Goal: Information Seeking & Learning: Find contact information

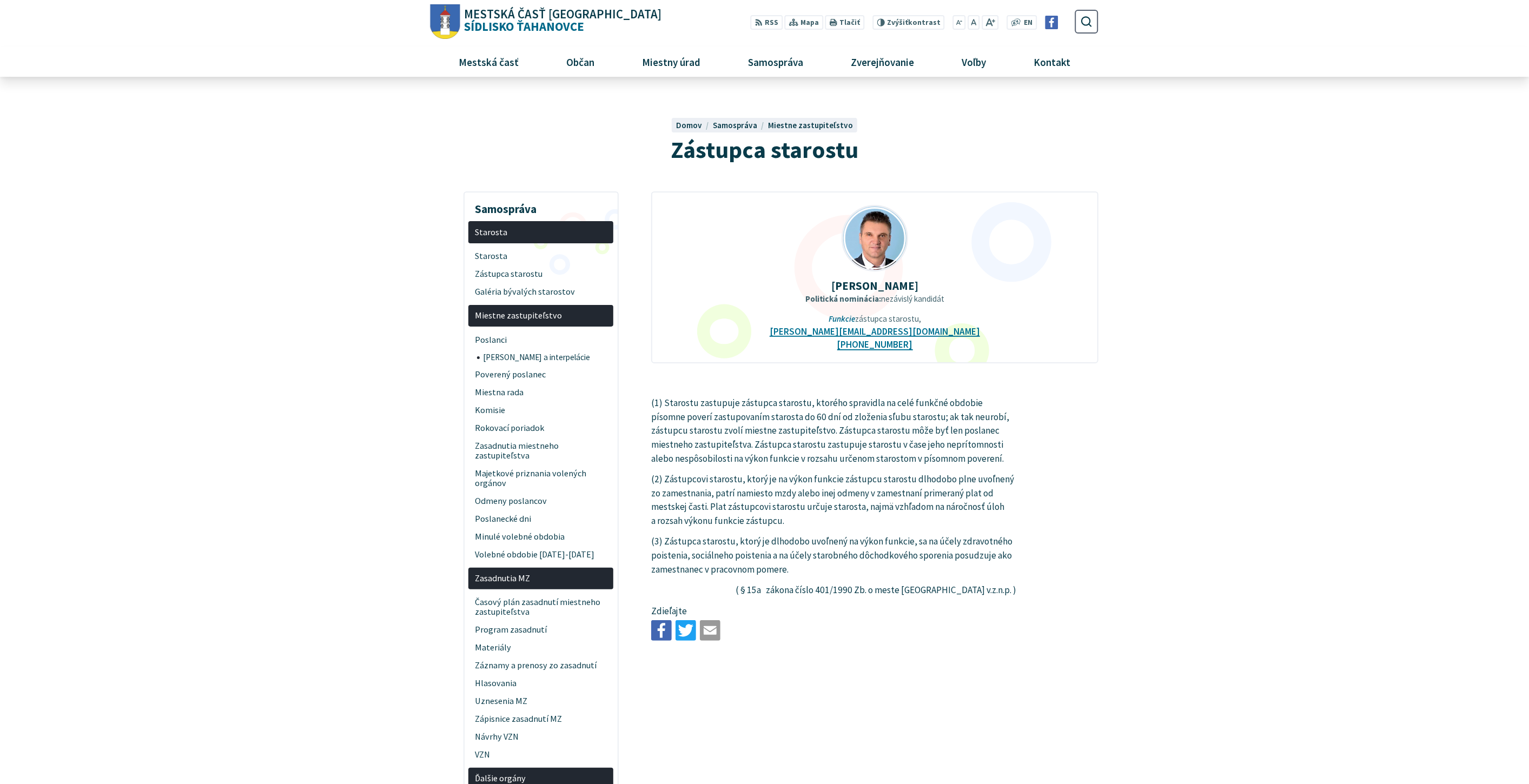
drag, startPoint x: 836, startPoint y: 284, endPoint x: 968, endPoint y: 286, distance: 132.0
click at [968, 286] on p "Miroslav Janitor" at bounding box center [875, 286] width 412 height 13
copy strong "Miroslav Janitor"
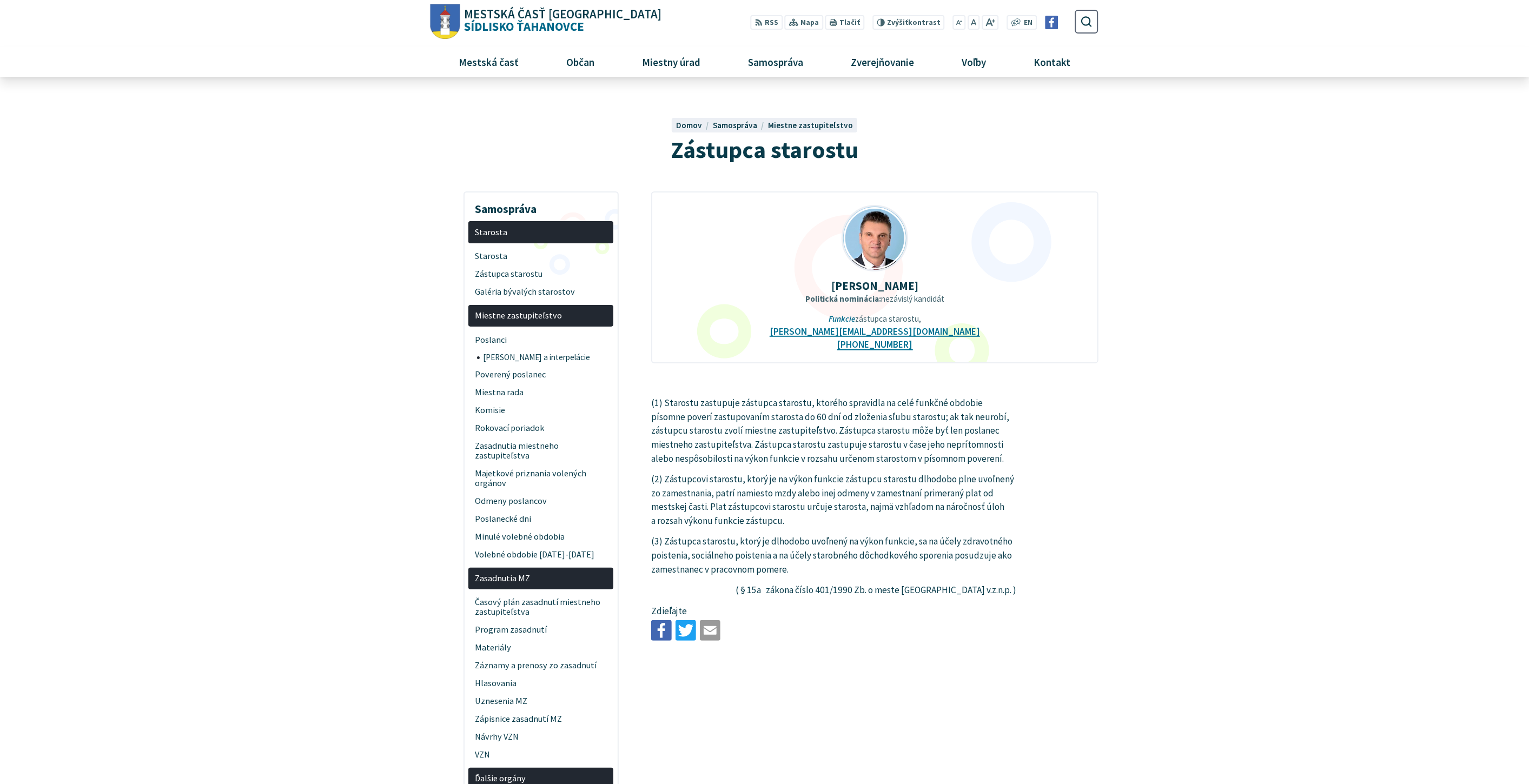
drag, startPoint x: 837, startPoint y: 287, endPoint x: 923, endPoint y: 281, distance: 86.2
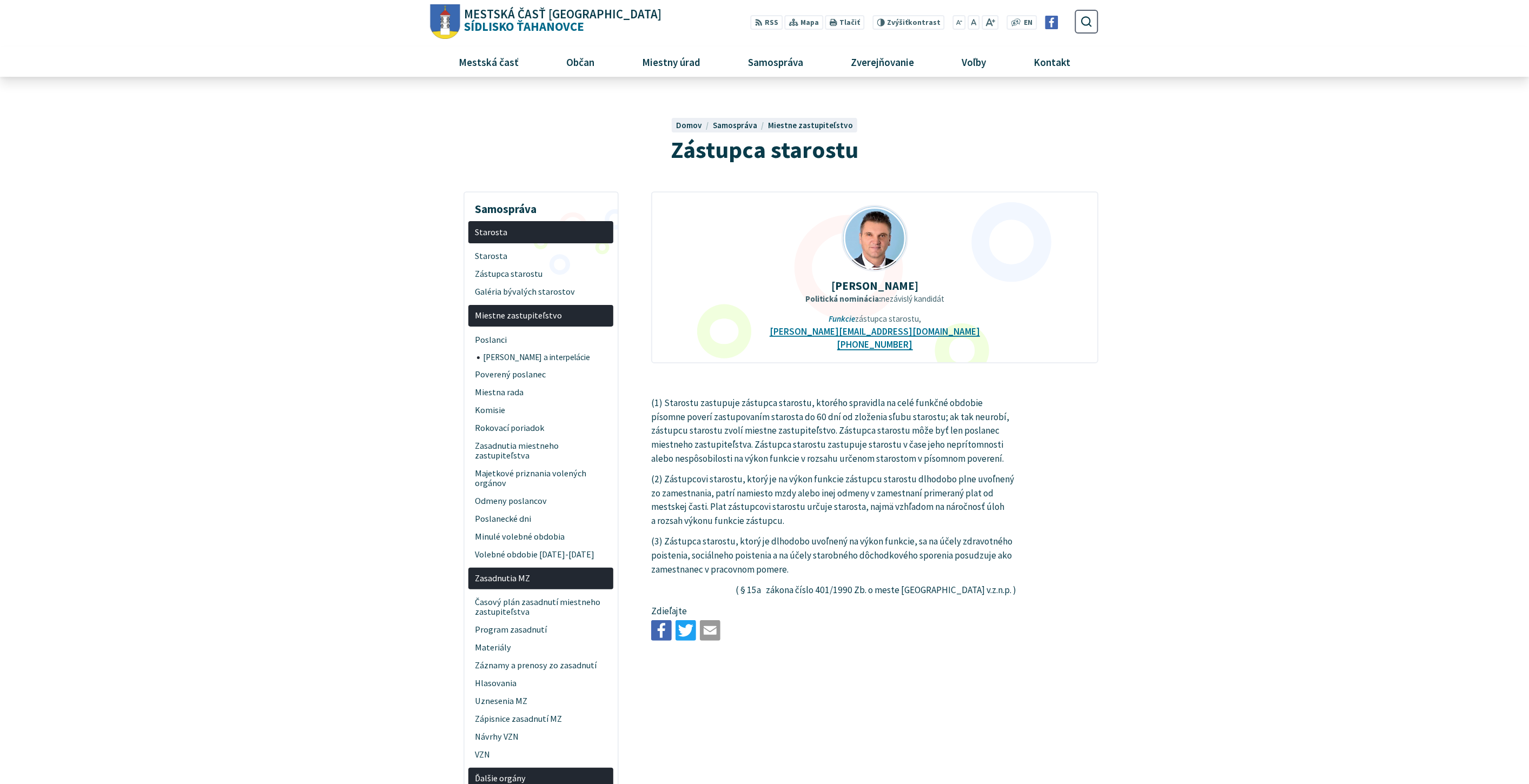
click at [923, 281] on p "[PERSON_NAME]" at bounding box center [875, 286] width 412 height 13
copy strong "[PERSON_NAME]"
drag, startPoint x: 822, startPoint y: 333, endPoint x: 925, endPoint y: 339, distance: 103.2
click at [925, 339] on div "Miroslav Janitor Politická nominácia: nezávislý kandidát Funkcie zástupca staro…" at bounding box center [875, 277] width 447 height 172
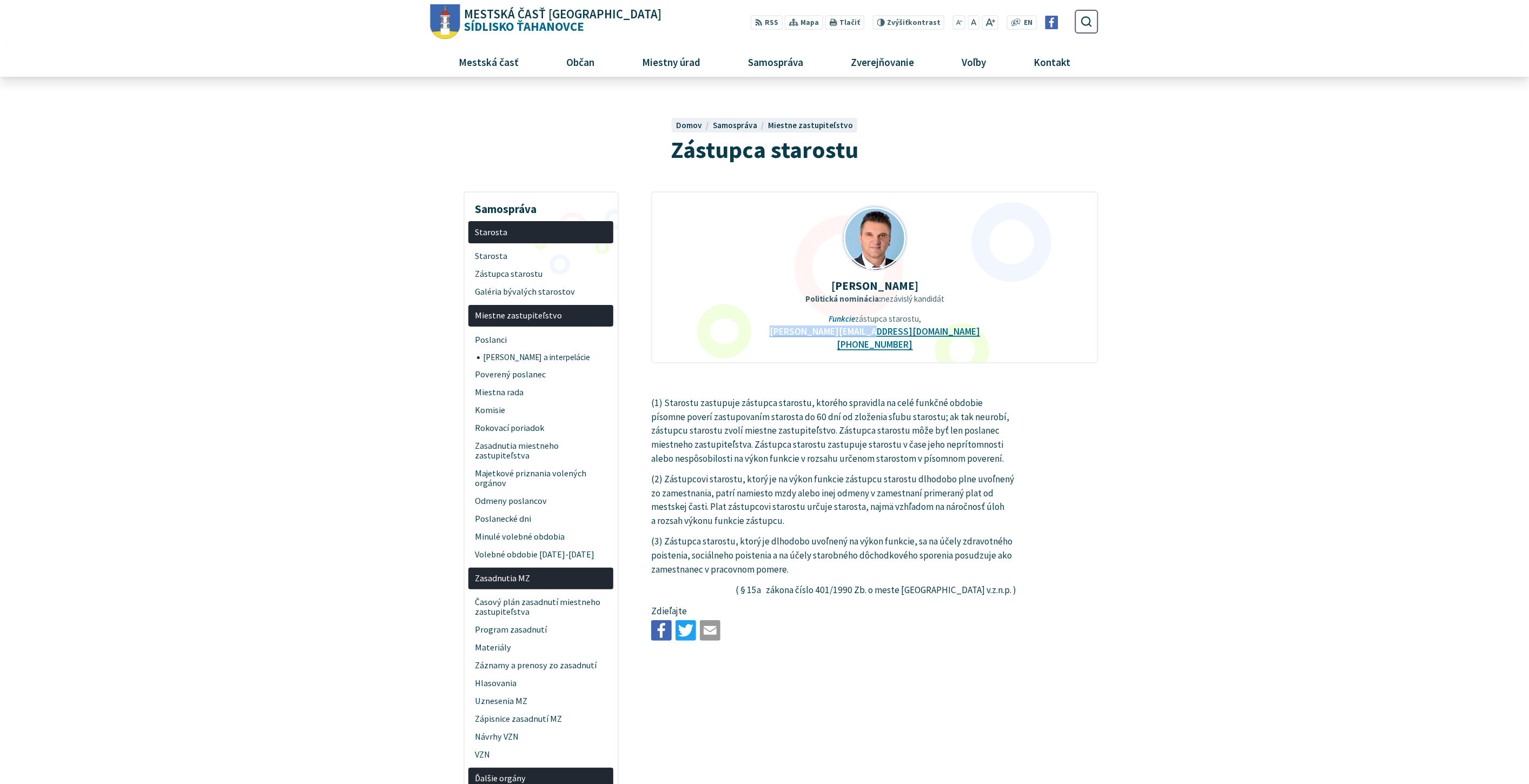
copy link "[PERSON_NAME][EMAIL_ADDRESS][DOMAIN_NAME]"
drag, startPoint x: 1205, startPoint y: 349, endPoint x: 1198, endPoint y: 346, distance: 7.6
drag, startPoint x: 929, startPoint y: 346, endPoint x: 853, endPoint y: 350, distance: 76.1
click at [853, 350] on div "Miroslav Janitor Politická nominácia: nezávislý kandidát Funkcie zástupca staro…" at bounding box center [875, 277] width 447 height 172
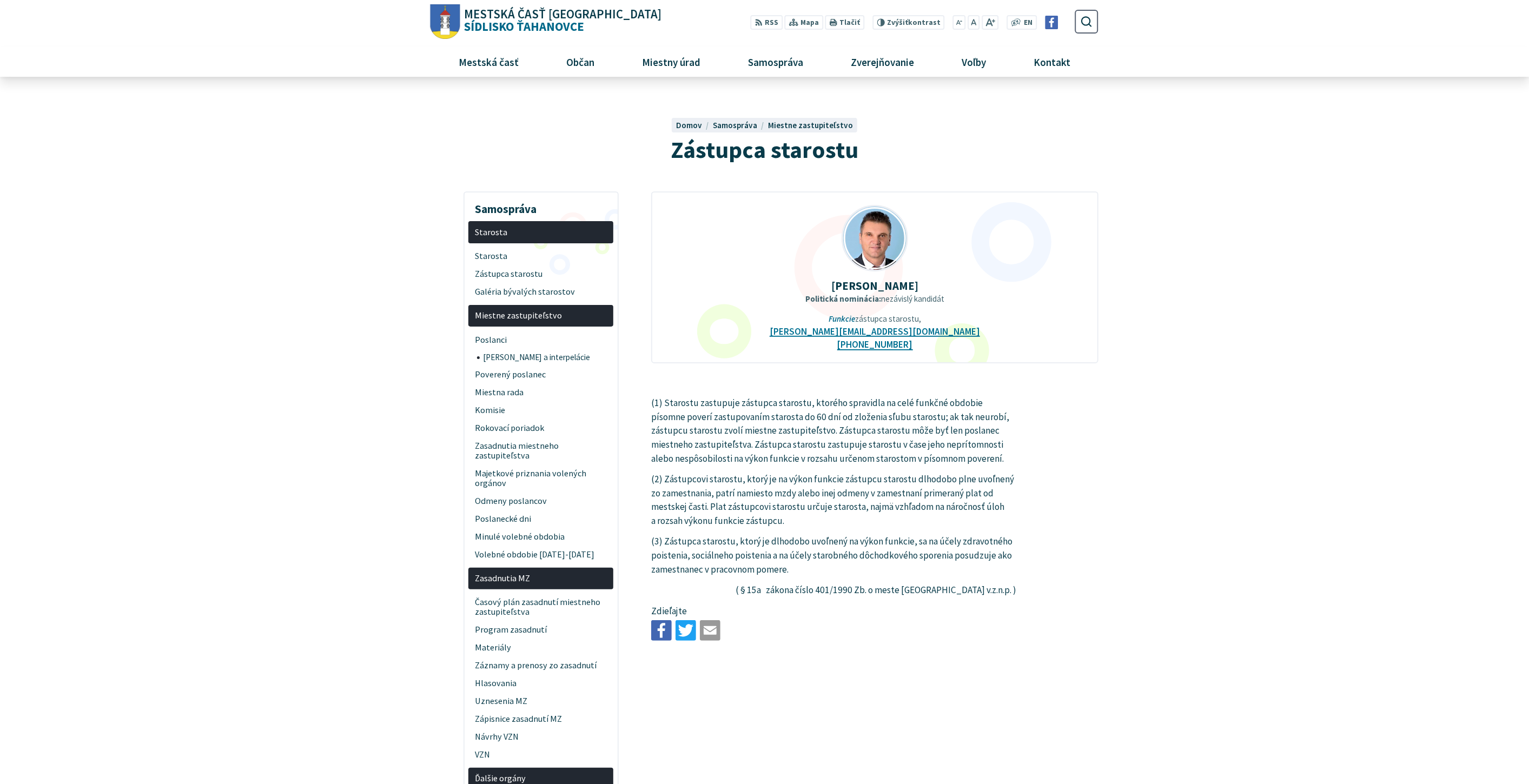
click at [979, 345] on div "Miroslav Janitor Politická nominácia: nezávislý kandidát Funkcie zástupca staro…" at bounding box center [875, 277] width 447 height 172
drag, startPoint x: 911, startPoint y: 343, endPoint x: 862, endPoint y: 344, distance: 49.0
click at [862, 344] on div "Miroslav Janitor Politická nominácia: nezávislý kandidát Funkcie zástupca staro…" at bounding box center [875, 277] width 447 height 172
copy link "915 323 311"
drag, startPoint x: 1273, startPoint y: 405, endPoint x: 1230, endPoint y: 402, distance: 43.1
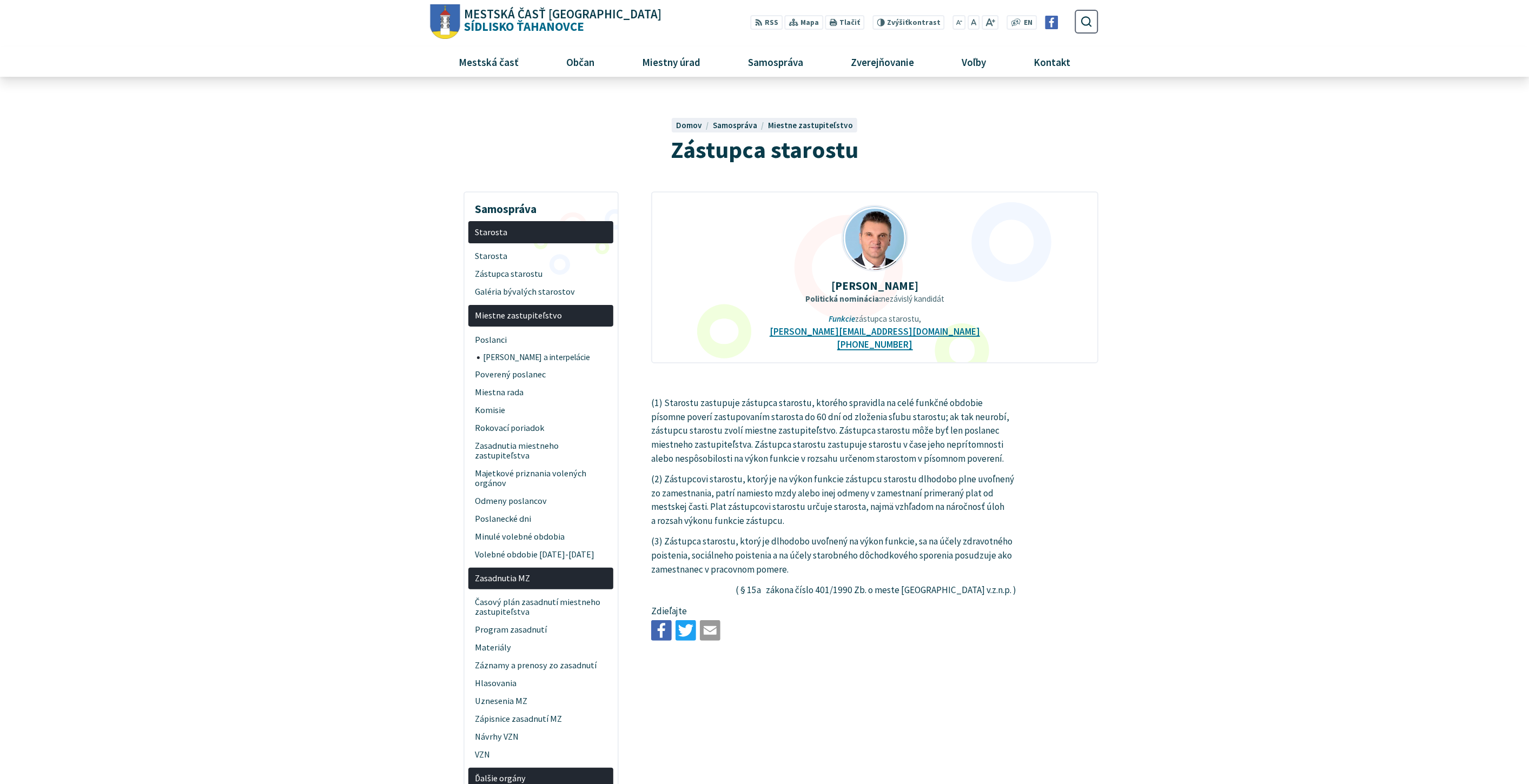
drag, startPoint x: 858, startPoint y: 320, endPoint x: 917, endPoint y: 316, distance: 59.1
click at [917, 316] on p "Politická nominácia: nezávislý kandidát Funkcie zástupca starostu," at bounding box center [875, 309] width 412 height 30
copy p "zástupca starostu"
drag, startPoint x: 1380, startPoint y: 259, endPoint x: 1182, endPoint y: 277, distance: 198.8
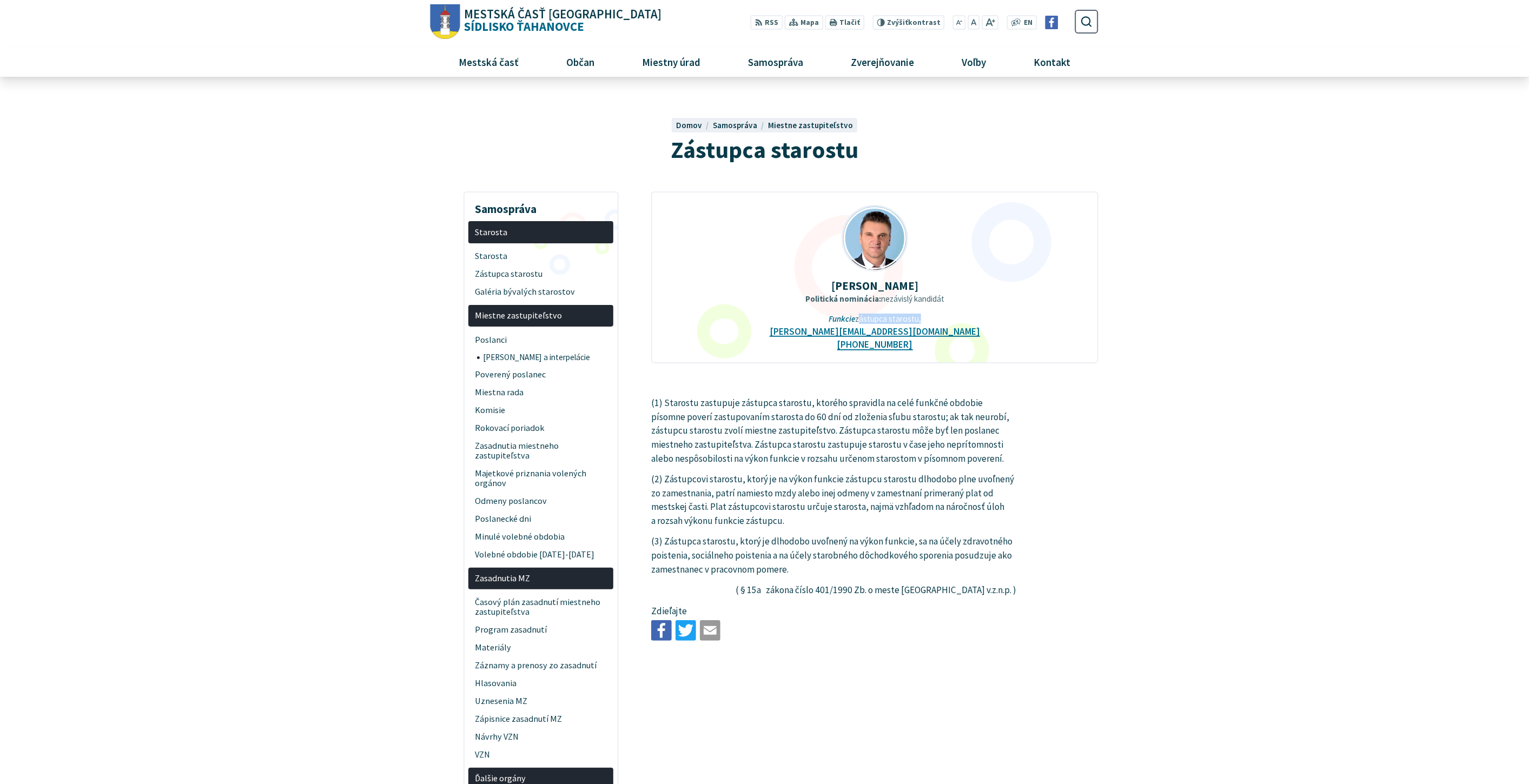
drag, startPoint x: 835, startPoint y: 285, endPoint x: 944, endPoint y: 282, distance: 109.0
click at [944, 282] on p "[PERSON_NAME]" at bounding box center [875, 286] width 412 height 13
copy strong "[PERSON_NAME]"
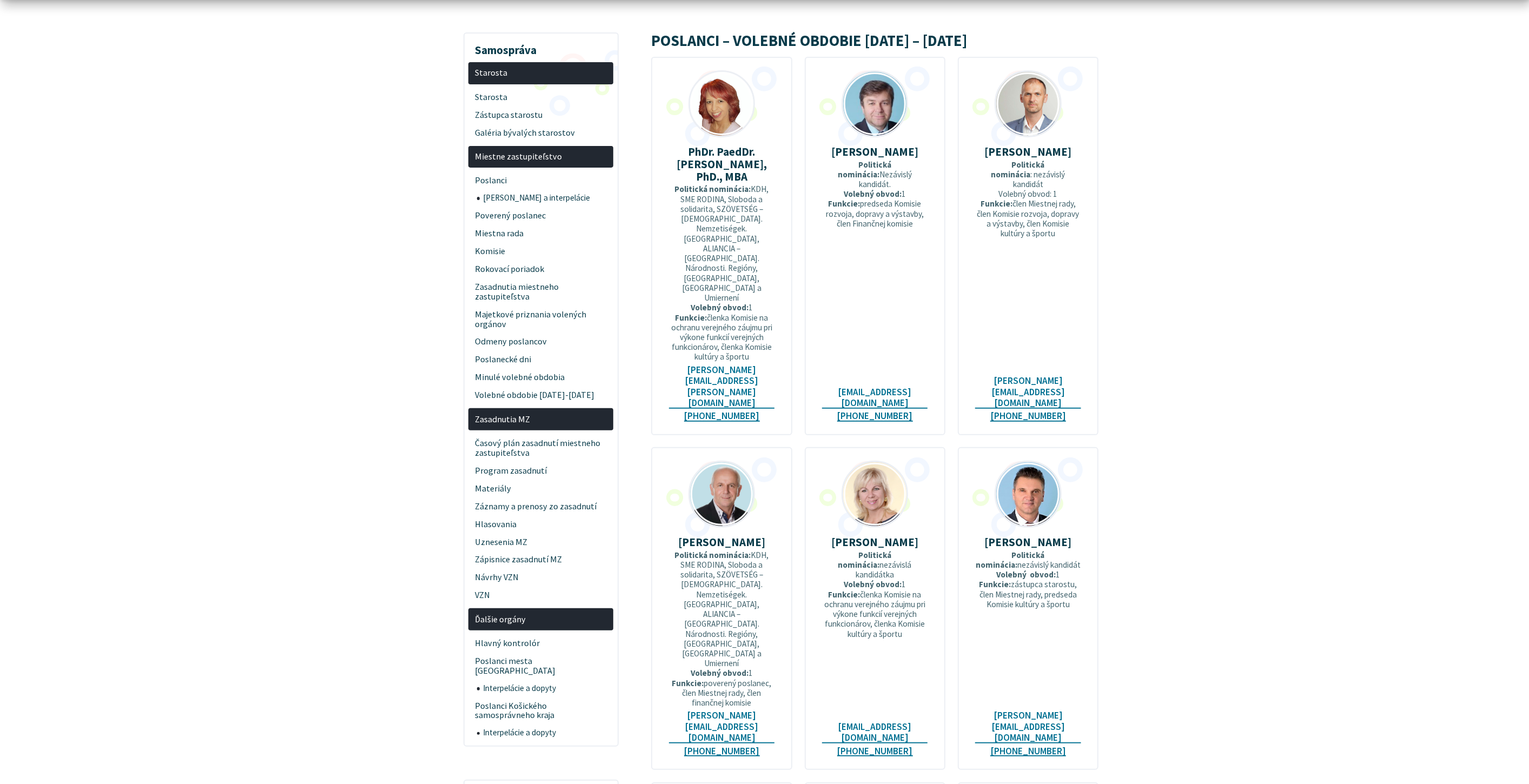
scroll to position [180, 0]
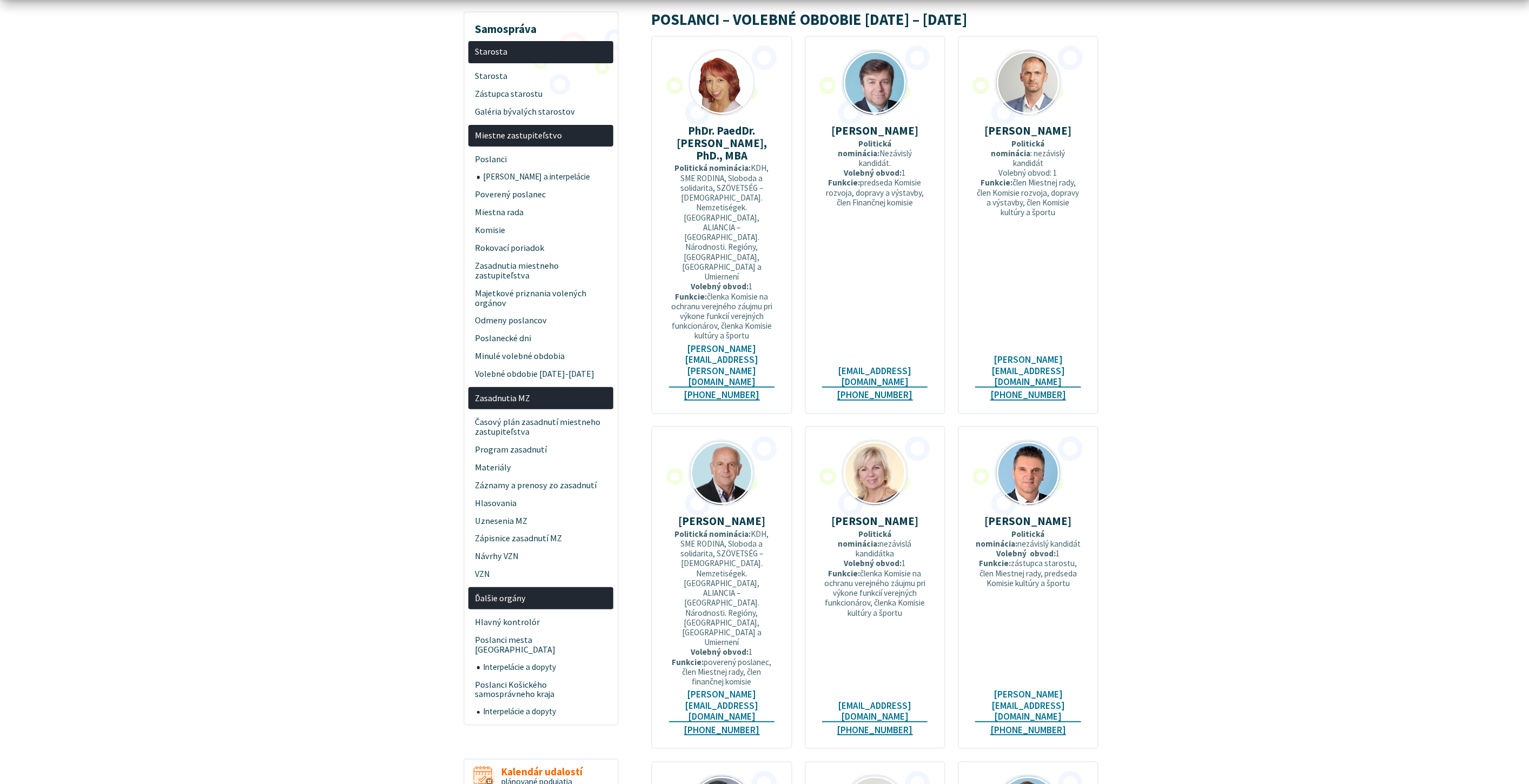
click at [1025, 514] on strong "[PERSON_NAME]" at bounding box center [1028, 521] width 87 height 14
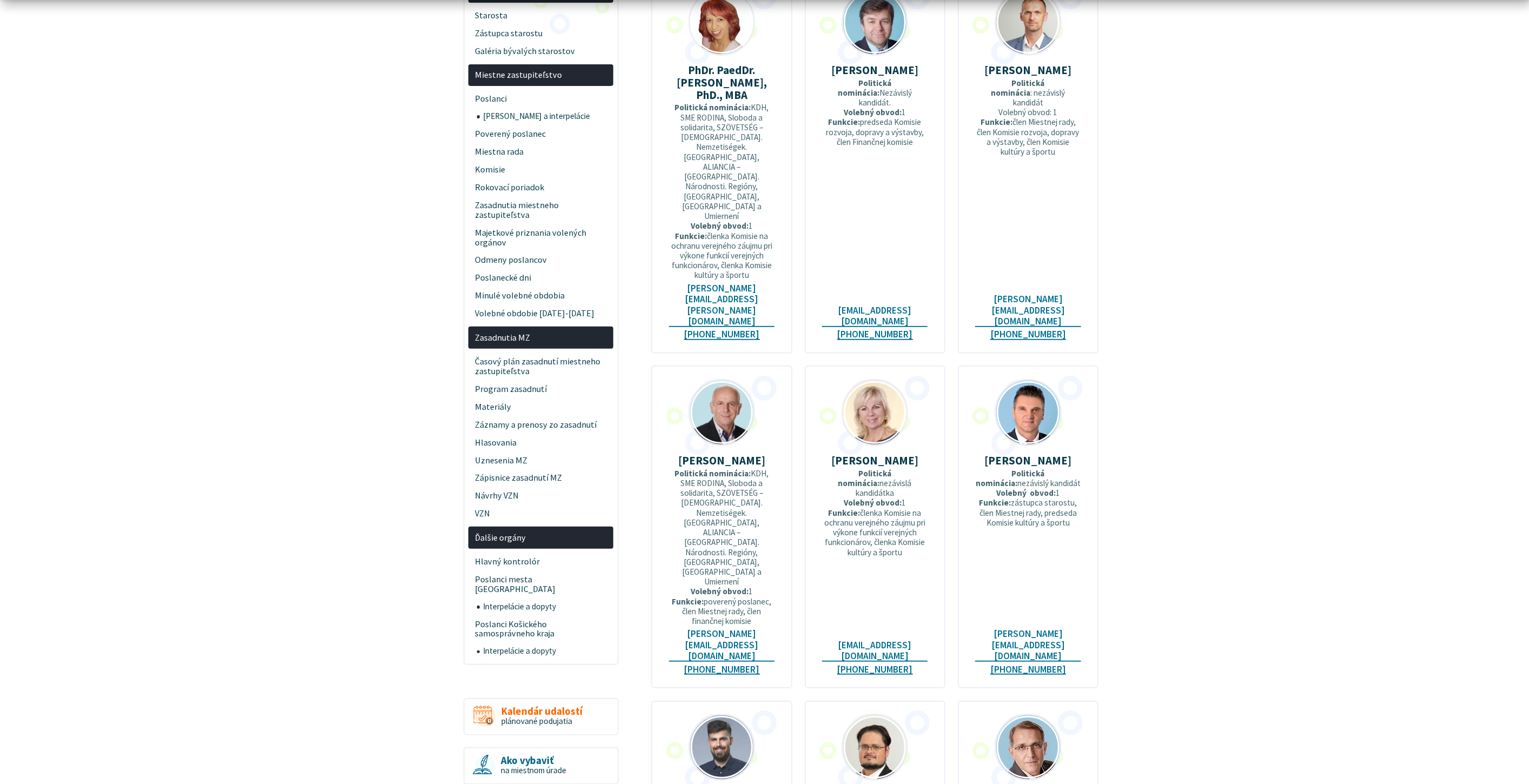
scroll to position [300, 0]
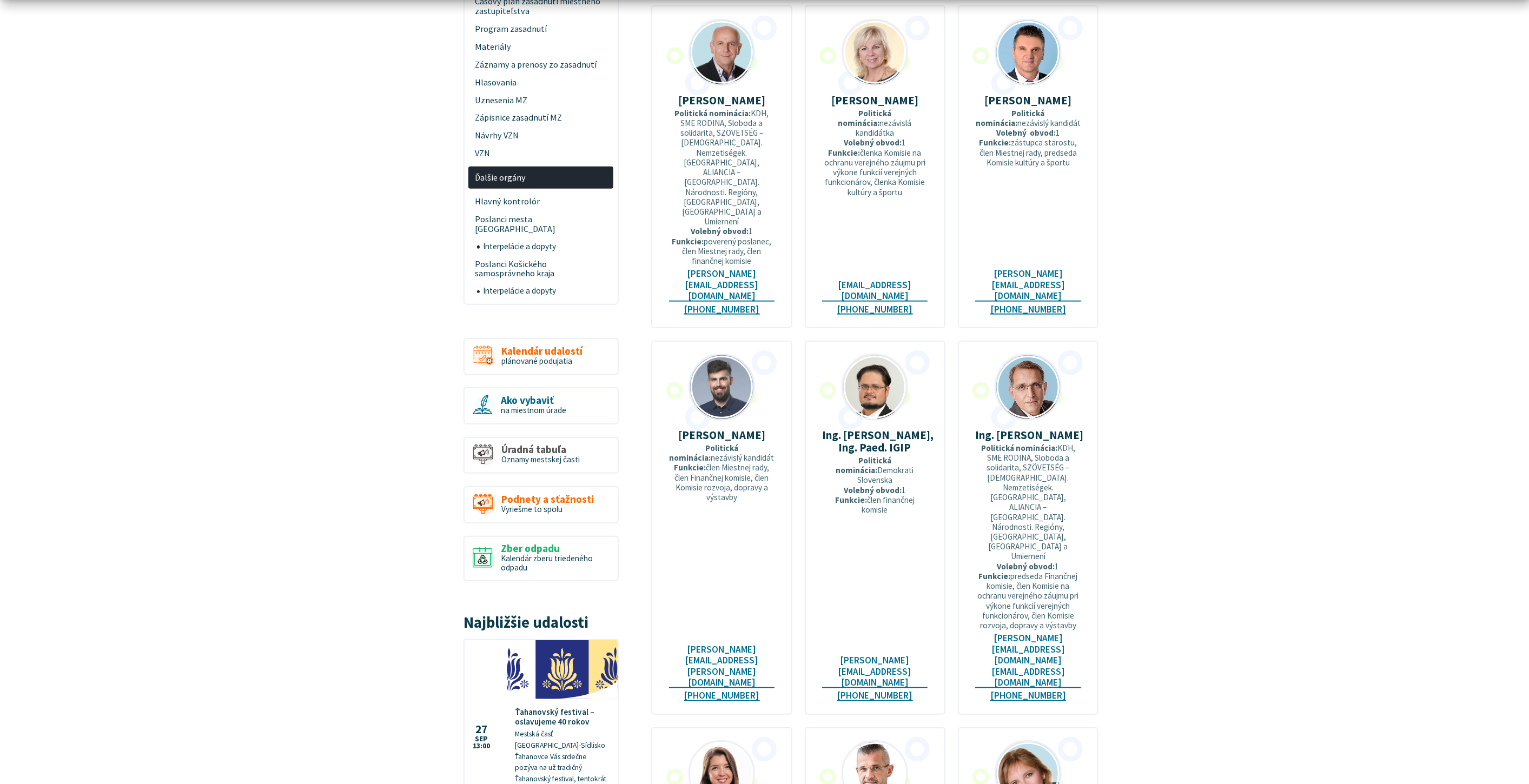
scroll to position [360, 0]
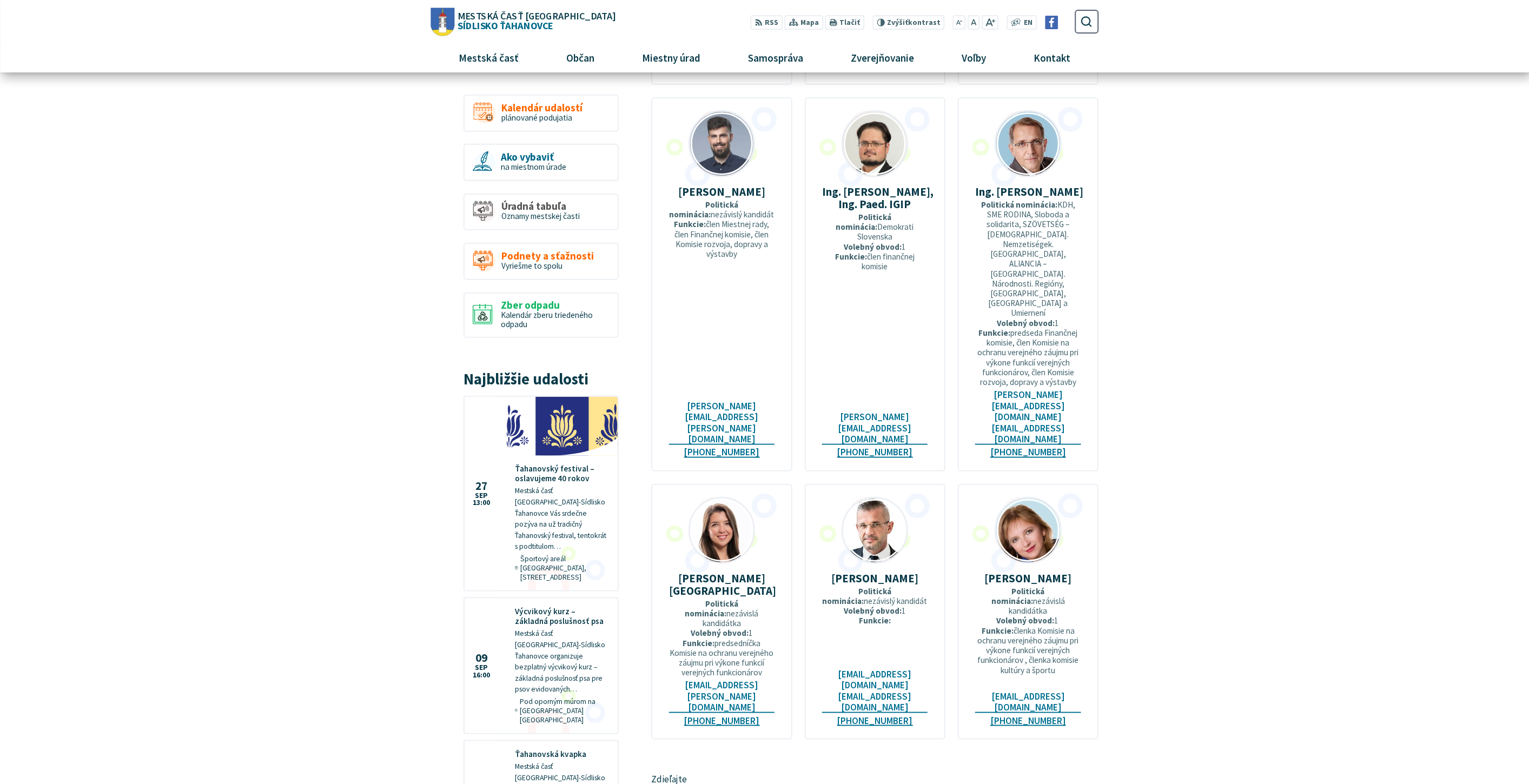
scroll to position [806, 0]
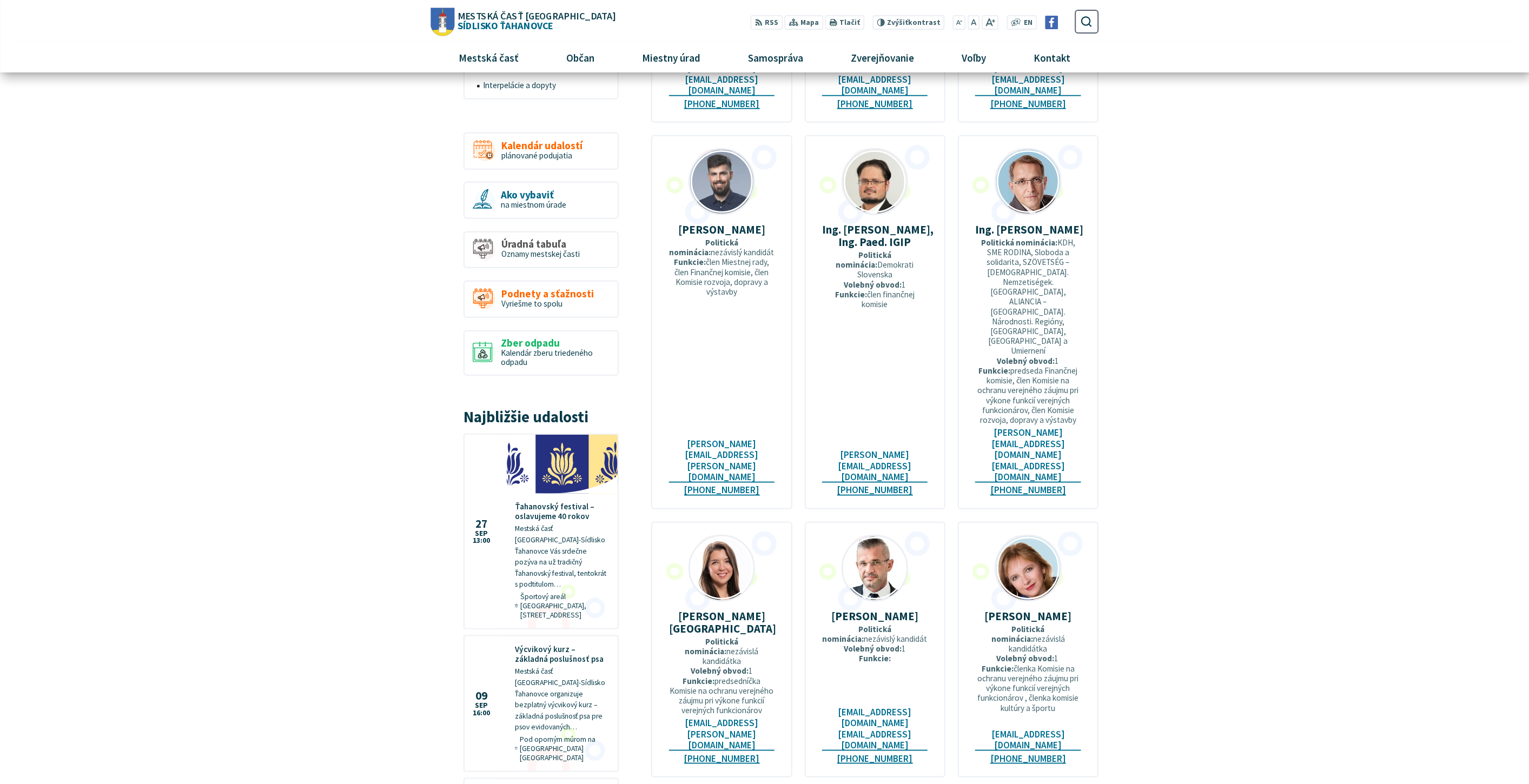
click at [1227, 395] on body "Na zabezpečenie funkčnosti a anonymnú analýzu návštevnosti táto webstránka ukla…" at bounding box center [764, 422] width 1529 height 2456
click at [1167, 338] on body "Na zabezpečenie funkčnosti a anonymnú analýzu návštevnosti táto webstránka ukla…" at bounding box center [764, 422] width 1529 height 2456
click at [1174, 339] on body "Na zabezpečenie funkčnosti a anonymnú analýzu návštevnosti táto webstránka ukla…" at bounding box center [764, 422] width 1529 height 2456
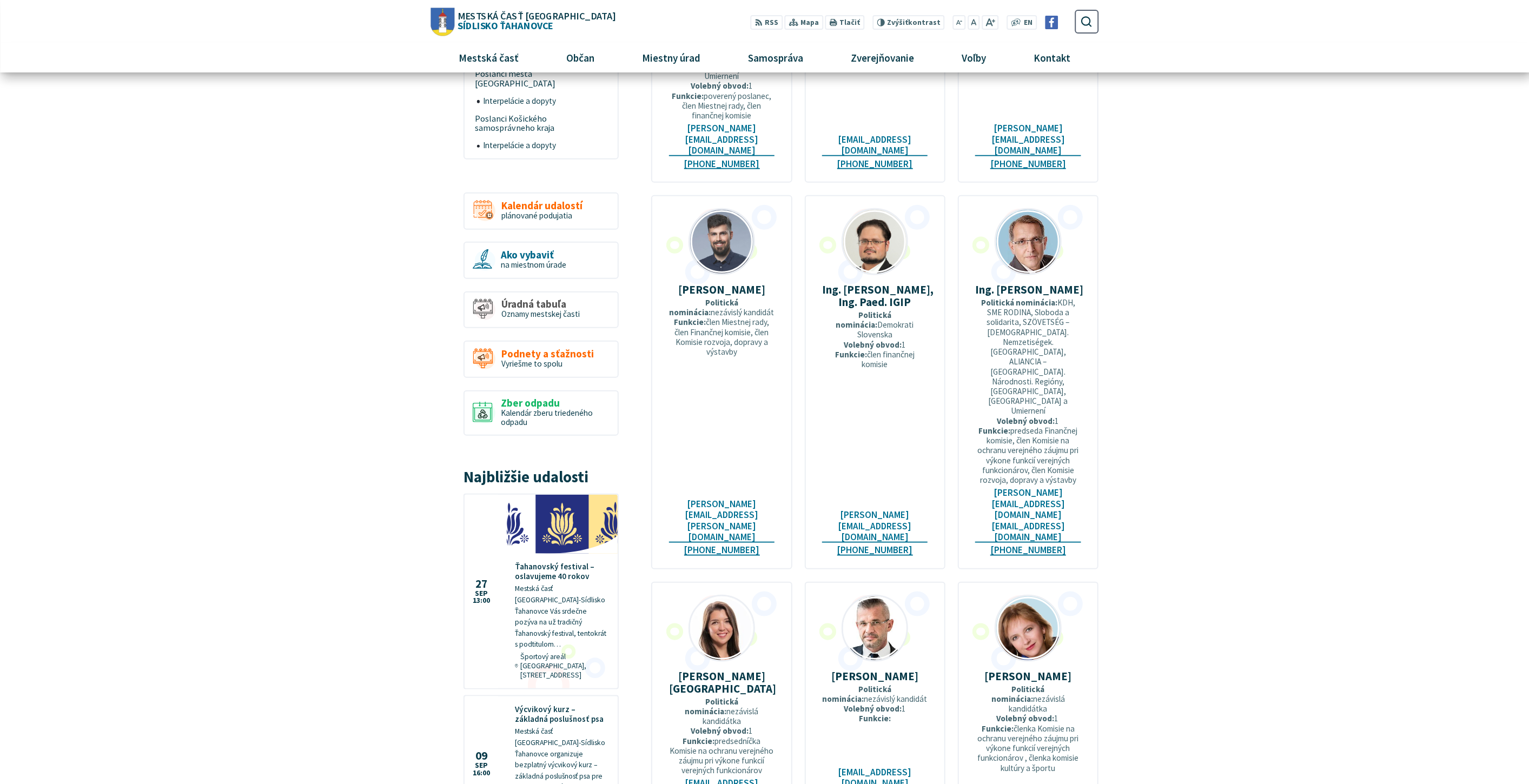
click at [1254, 340] on body "Na zabezpečenie funkčnosti a anonymnú analýzu návštevnosti táto webstránka ukla…" at bounding box center [764, 481] width 1529 height 2456
click at [1102, 400] on article "POSLANCI – VOLEBNÉ OBDOBIE [DATE] – [DATE] PhDr. PaedDr. [PERSON_NAME], PhD., M…" at bounding box center [874, 178] width 480 height 1467
click at [1285, 457] on body "Na zabezpečenie funkčnosti a anonymnú analýzu návštevnosti táto webstránka ukla…" at bounding box center [764, 481] width 1529 height 2456
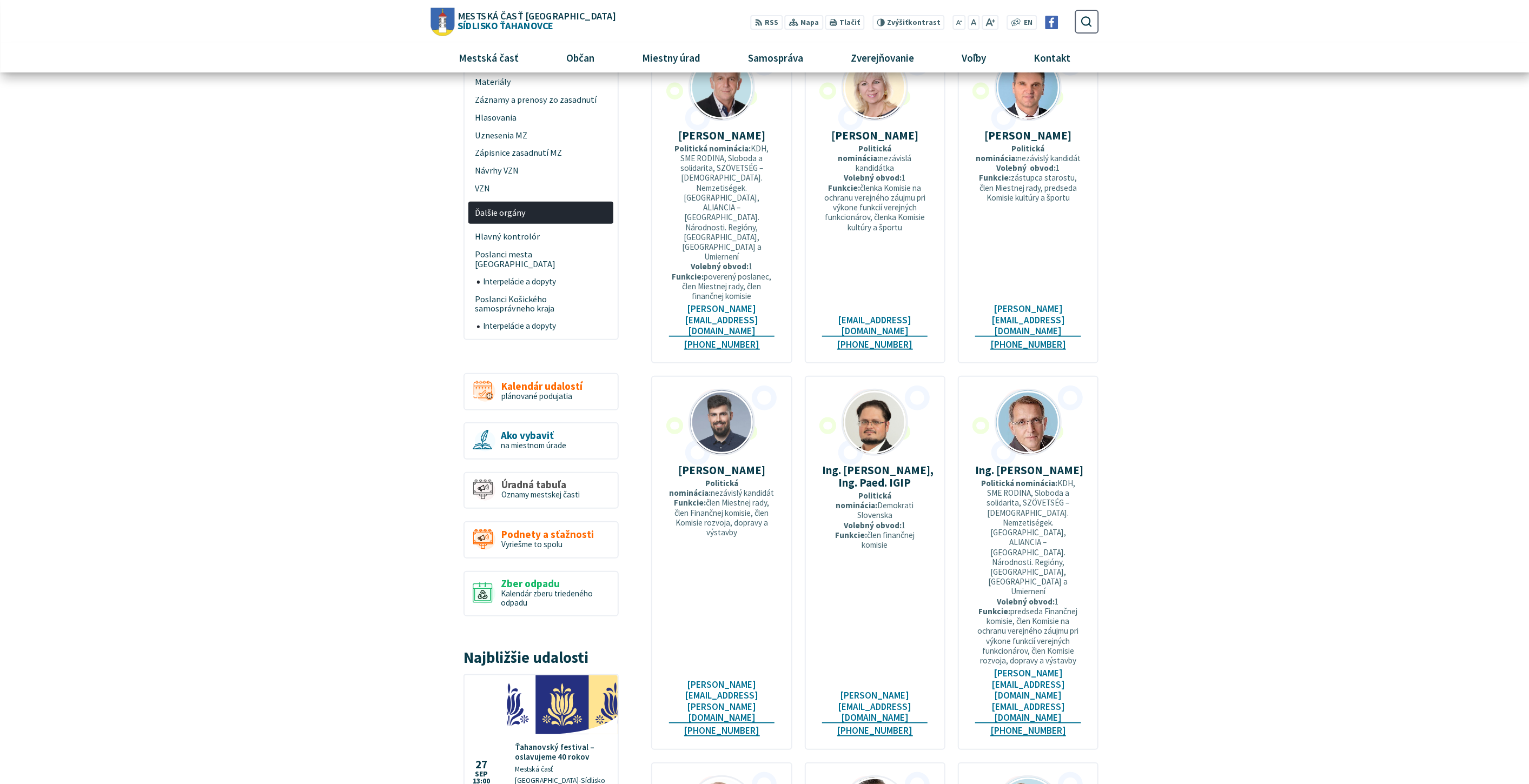
click at [408, 403] on body "Na zabezpečenie funkčnosti a anonymnú analýzu návštevnosti táto webstránka ukla…" at bounding box center [764, 662] width 1529 height 2456
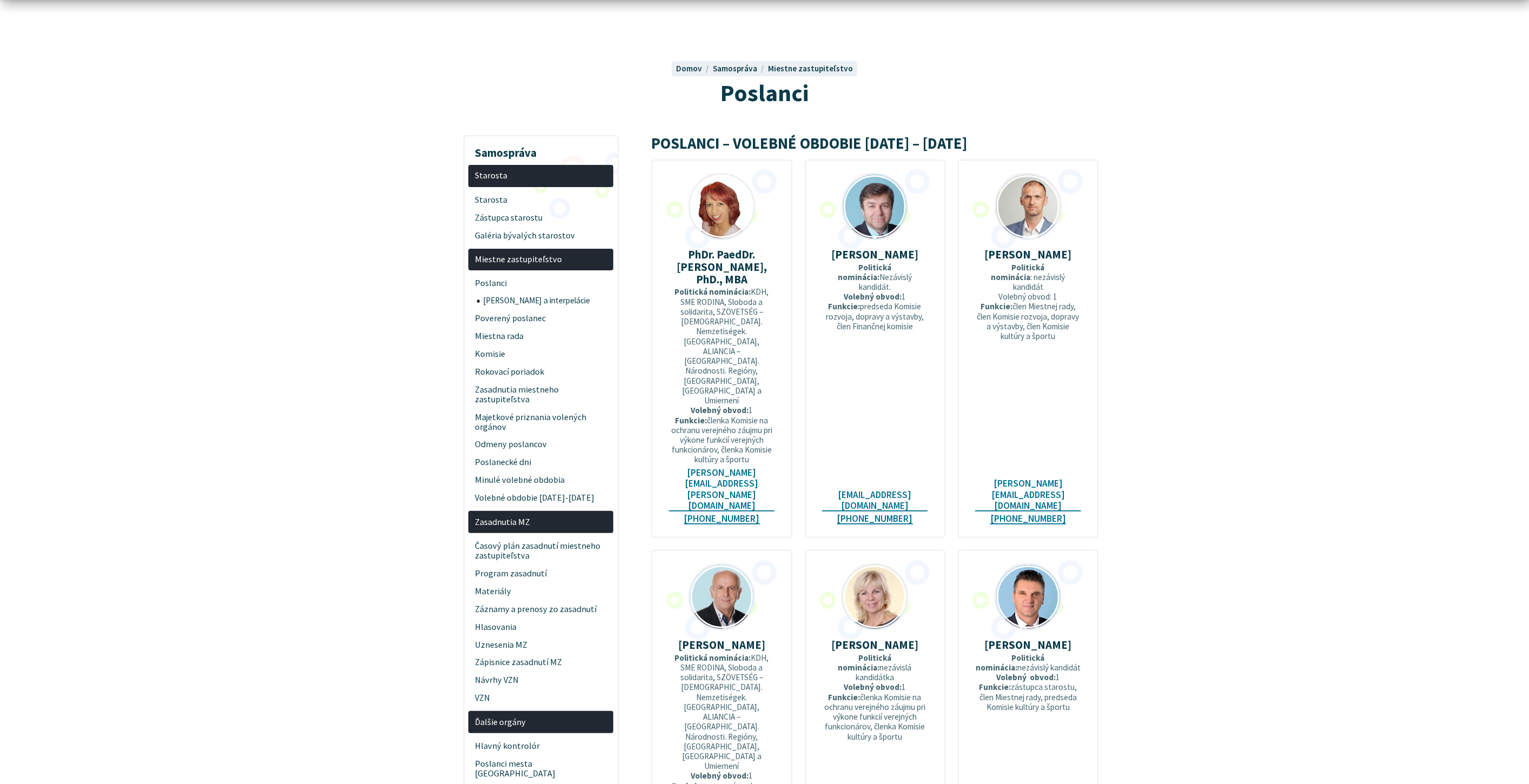
scroll to position [120, 0]
